Goal: Task Accomplishment & Management: Use online tool/utility

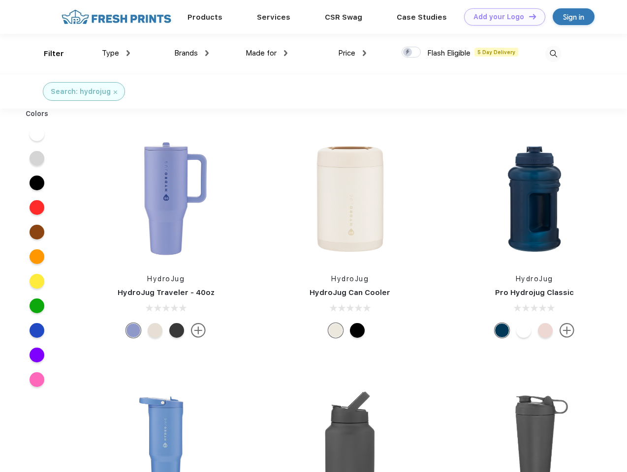
scroll to position [0, 0]
click at [501, 17] on link "Add your Logo Design Tool" at bounding box center [504, 16] width 81 height 17
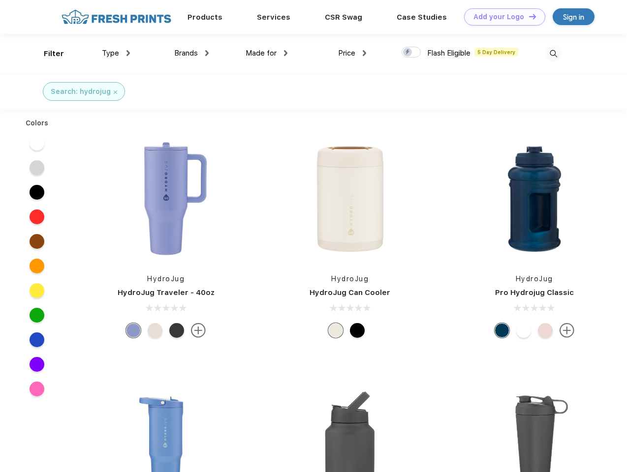
click at [0, 0] on div "Design Tool" at bounding box center [0, 0] width 0 height 0
click at [528, 16] on link "Add your Logo Design Tool" at bounding box center [504, 16] width 81 height 17
click at [47, 54] on div "Filter" at bounding box center [54, 53] width 20 height 11
click at [116, 53] on span "Type" at bounding box center [110, 53] width 17 height 9
click at [191, 53] on span "Brands" at bounding box center [186, 53] width 24 height 9
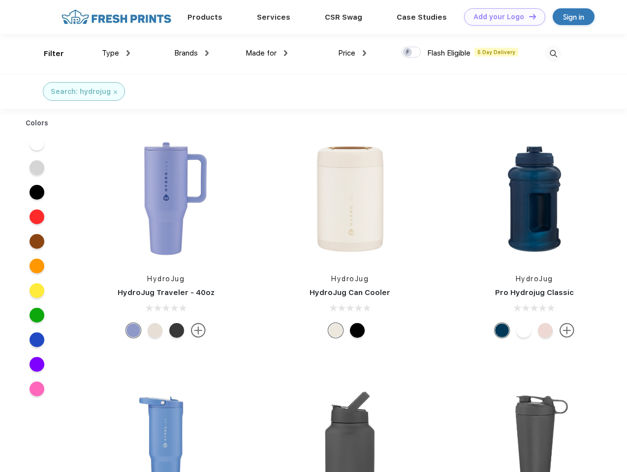
click at [267, 53] on span "Made for" at bounding box center [261, 53] width 31 height 9
click at [352, 53] on span "Price" at bounding box center [346, 53] width 17 height 9
click at [411, 53] on div at bounding box center [410, 52] width 19 height 11
click at [408, 53] on input "checkbox" at bounding box center [404, 49] width 6 height 6
click at [553, 54] on img at bounding box center [553, 54] width 16 height 16
